Goal: Information Seeking & Learning: Find specific fact

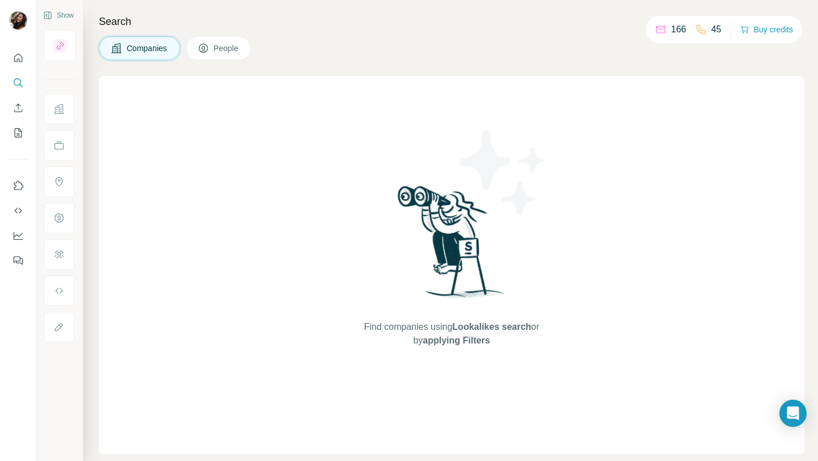
click at [230, 56] on button "People" at bounding box center [219, 48] width 66 height 24
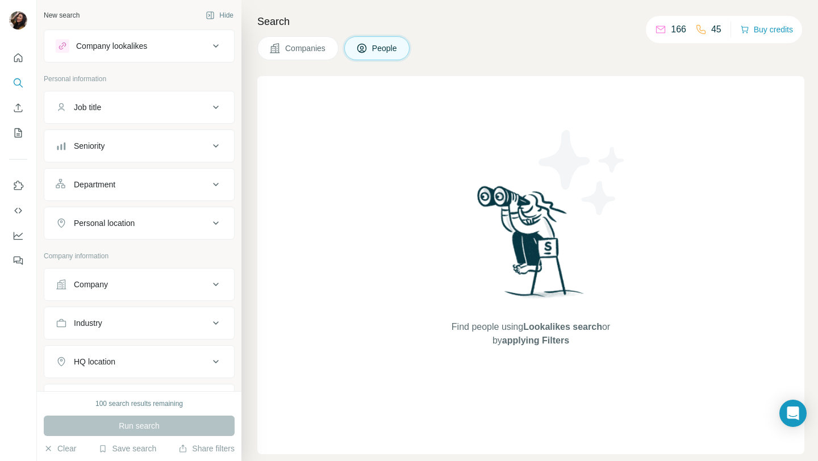
click at [206, 340] on ul "Company Industry HQ location Annual revenue ($) Employees (size) Technologies K…" at bounding box center [139, 400] width 191 height 265
click at [209, 329] on icon at bounding box center [216, 323] width 14 height 14
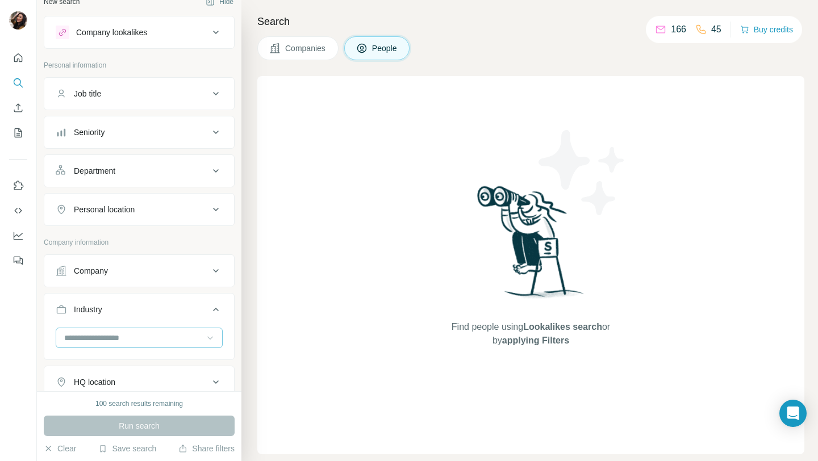
scroll to position [14, 0]
click at [204, 334] on icon at bounding box center [209, 337] width 11 height 11
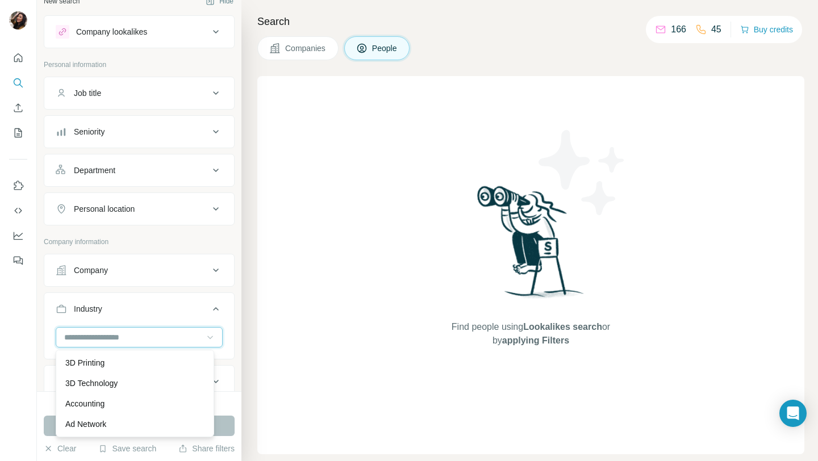
scroll to position [15, 0]
type input "*"
type input "**********"
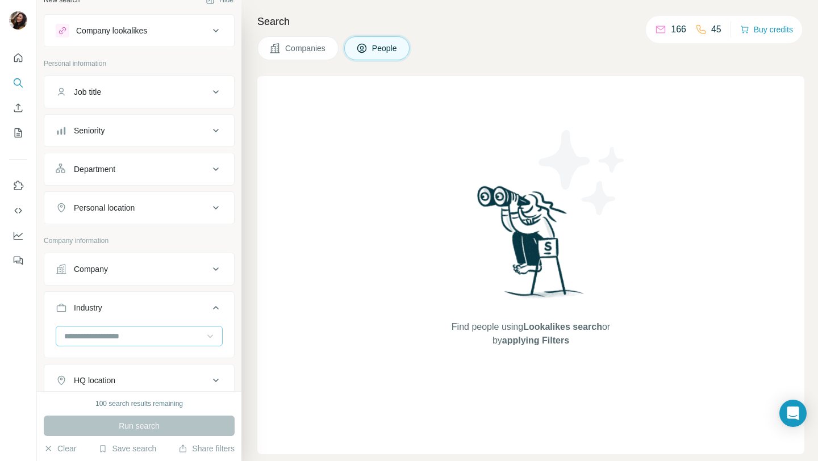
click at [91, 325] on button "Industry" at bounding box center [139, 310] width 190 height 32
click at [115, 306] on div "Industry" at bounding box center [132, 307] width 153 height 11
click at [114, 332] on input at bounding box center [133, 336] width 140 height 12
type input "*****"
click at [204, 332] on icon at bounding box center [209, 335] width 11 height 11
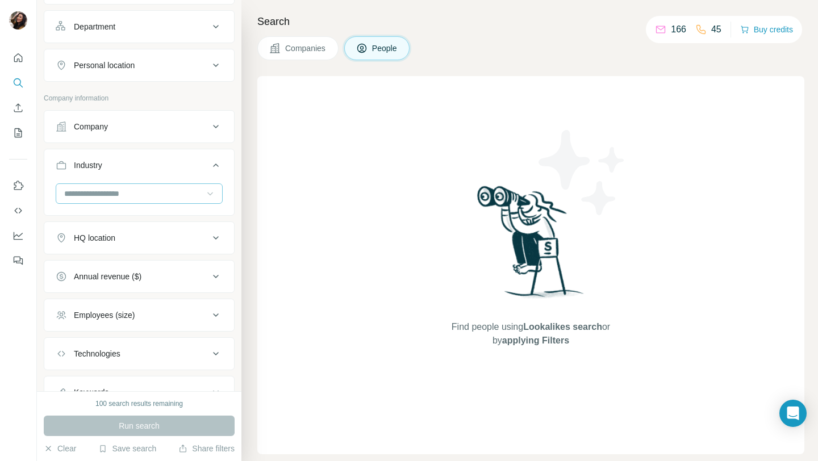
scroll to position [207, 0]
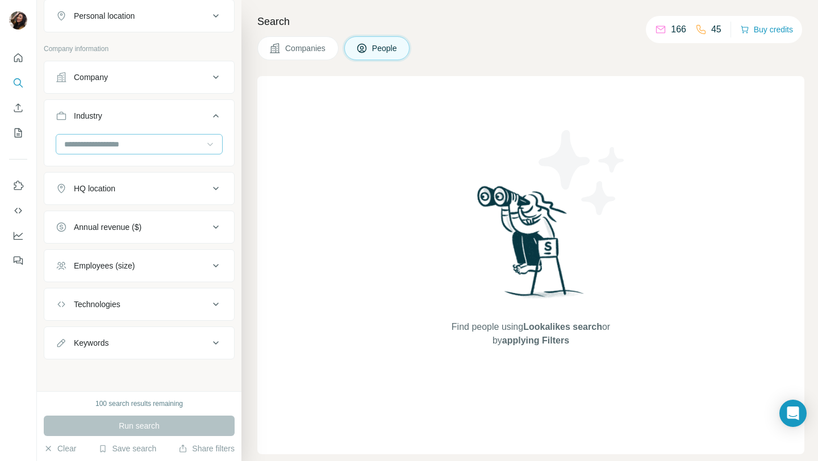
click at [207, 316] on button "Technologies" at bounding box center [139, 304] width 190 height 27
click at [199, 320] on button "Technologies" at bounding box center [139, 307] width 190 height 32
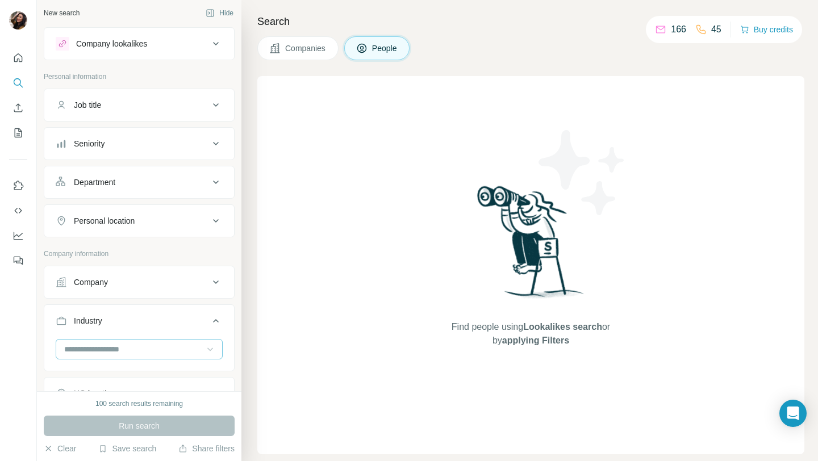
scroll to position [0, 0]
click at [209, 49] on icon at bounding box center [216, 46] width 14 height 14
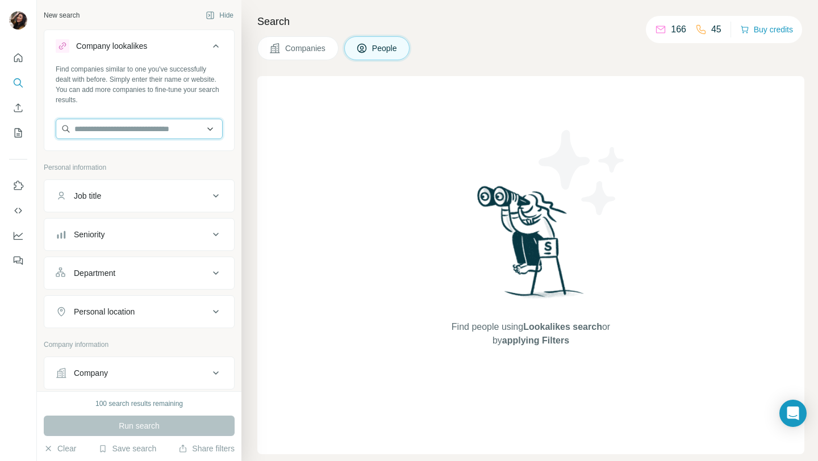
click at [143, 120] on input "text" at bounding box center [139, 129] width 167 height 20
type input "*******"
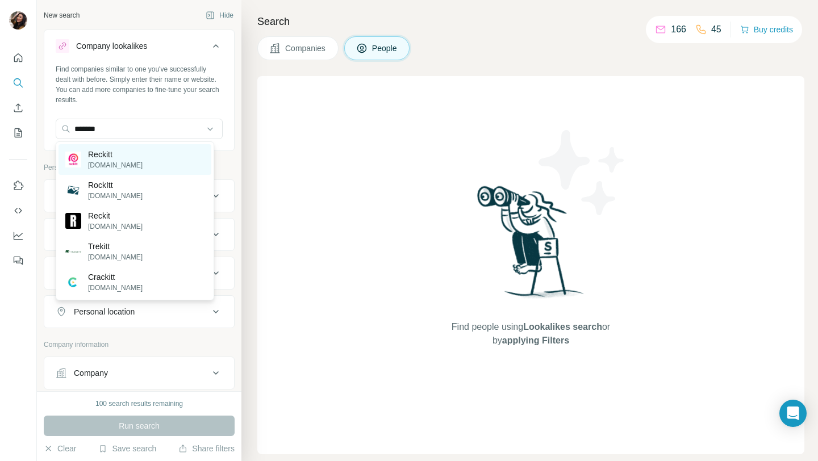
click at [122, 165] on p "[DOMAIN_NAME]" at bounding box center [115, 165] width 55 height 10
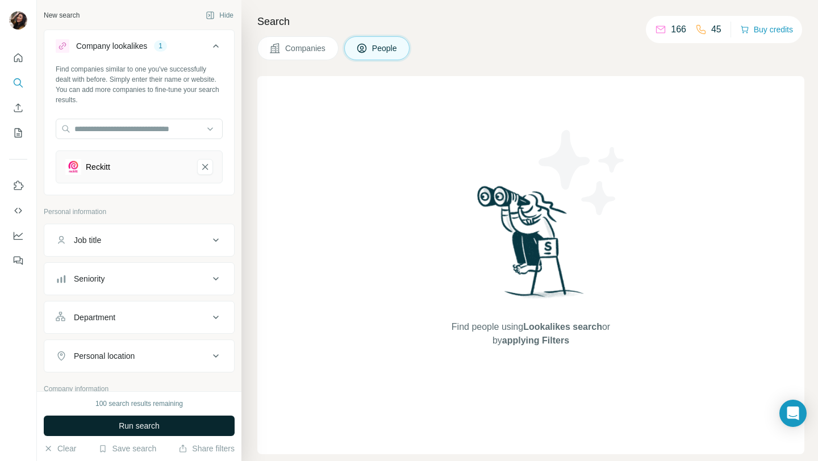
click at [167, 435] on button "Run search" at bounding box center [139, 426] width 191 height 20
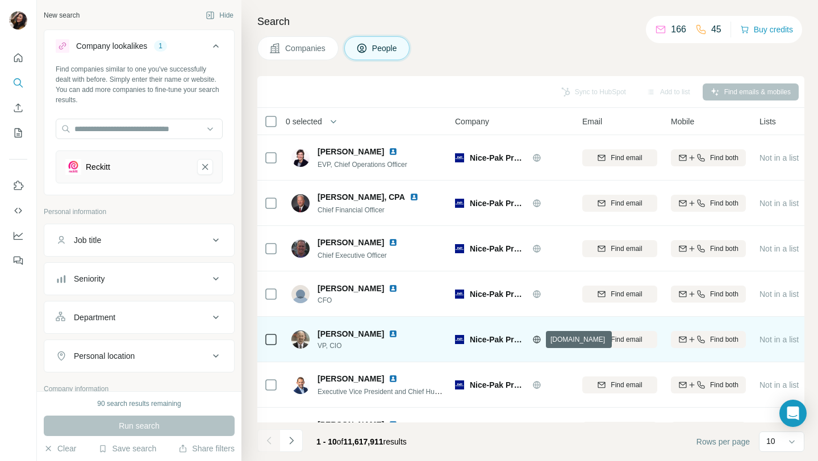
click at [535, 337] on icon at bounding box center [536, 339] width 3 height 7
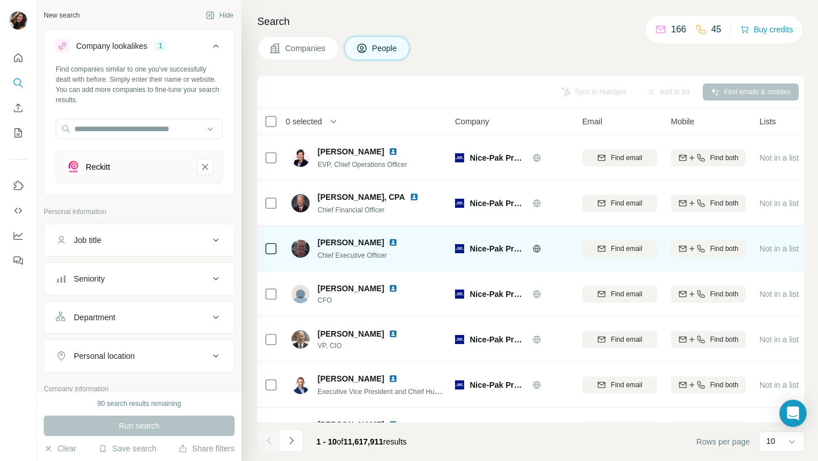
scroll to position [173, 0]
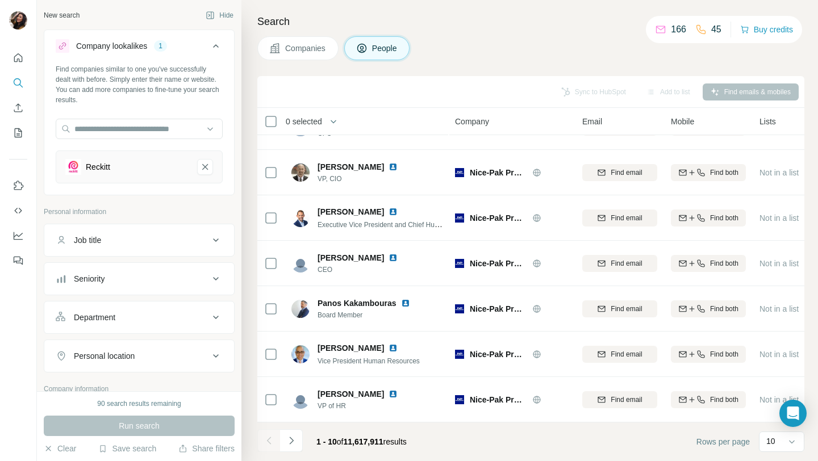
click at [305, 54] on button "Companies" at bounding box center [297, 48] width 81 height 24
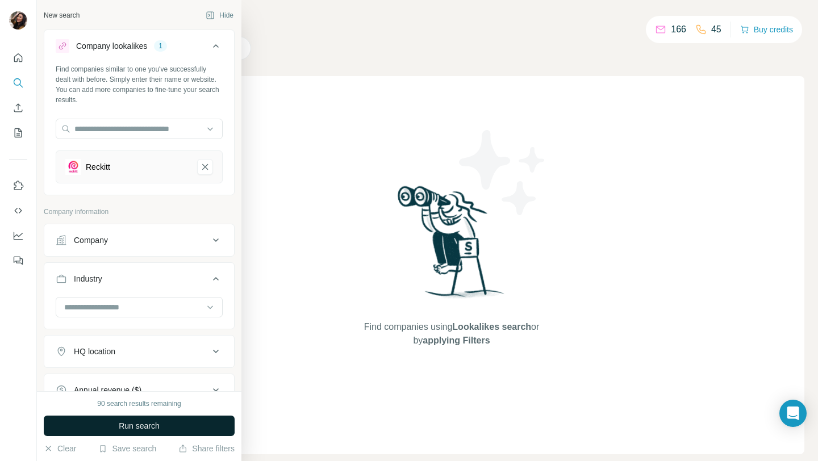
click at [135, 421] on span "Run search" at bounding box center [139, 425] width 41 height 11
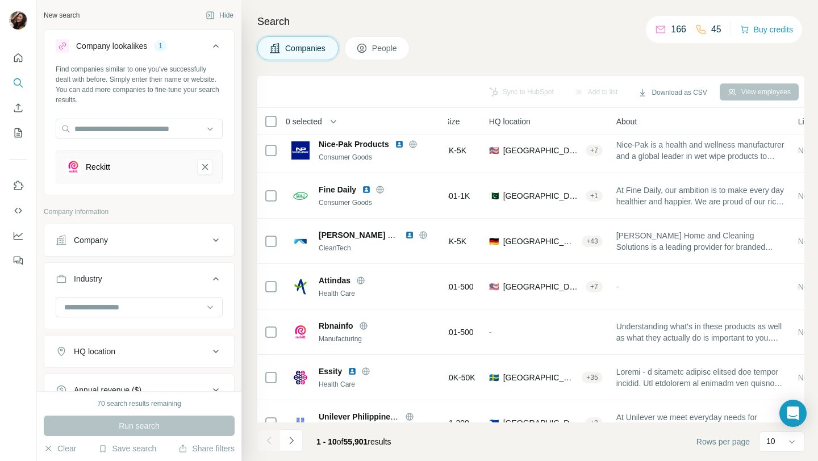
scroll to position [0, 126]
